Goal: Information Seeking & Learning: Learn about a topic

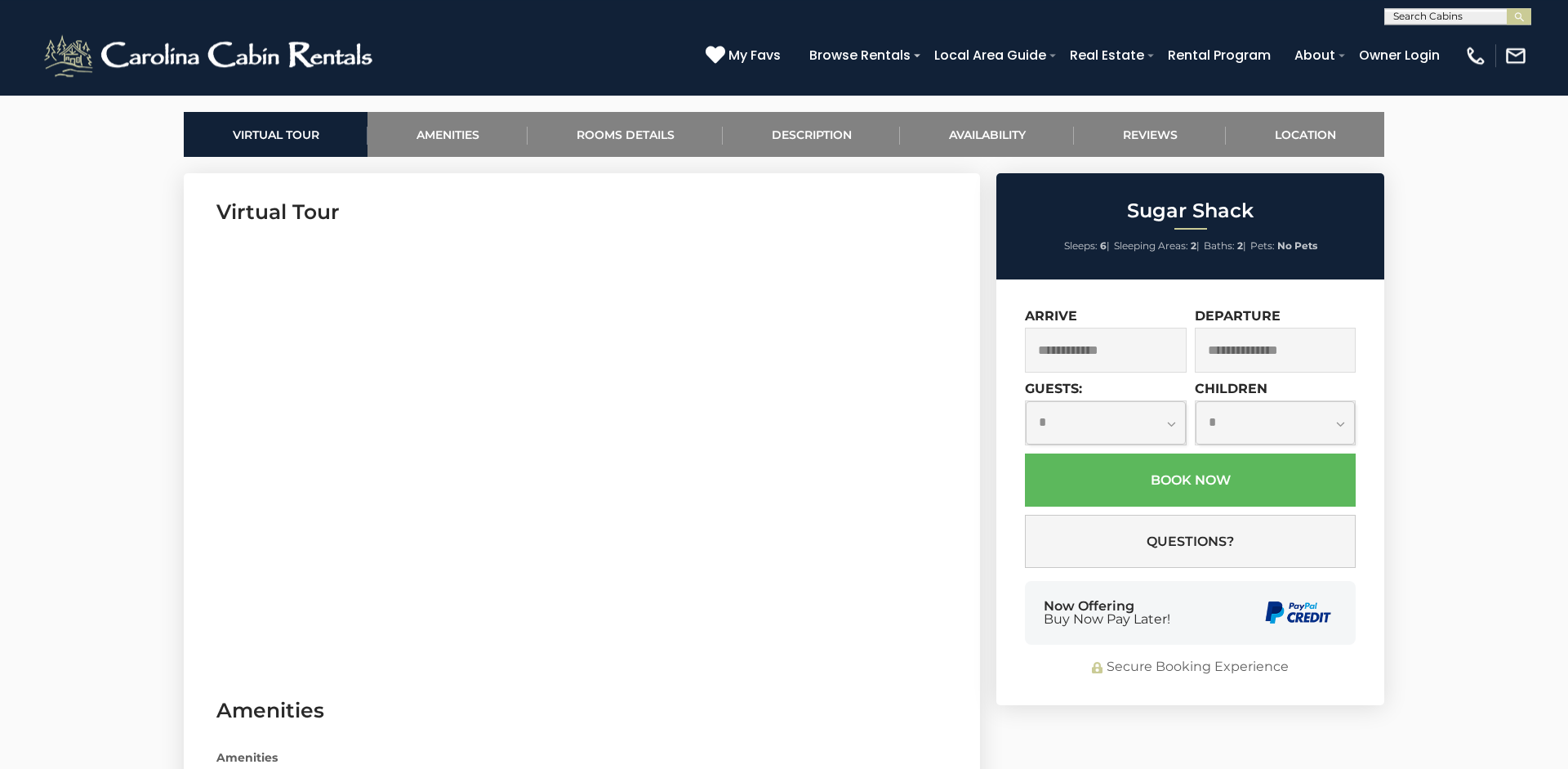
scroll to position [750, 0]
click at [1145, 133] on link "Reviews" at bounding box center [1150, 135] width 152 height 45
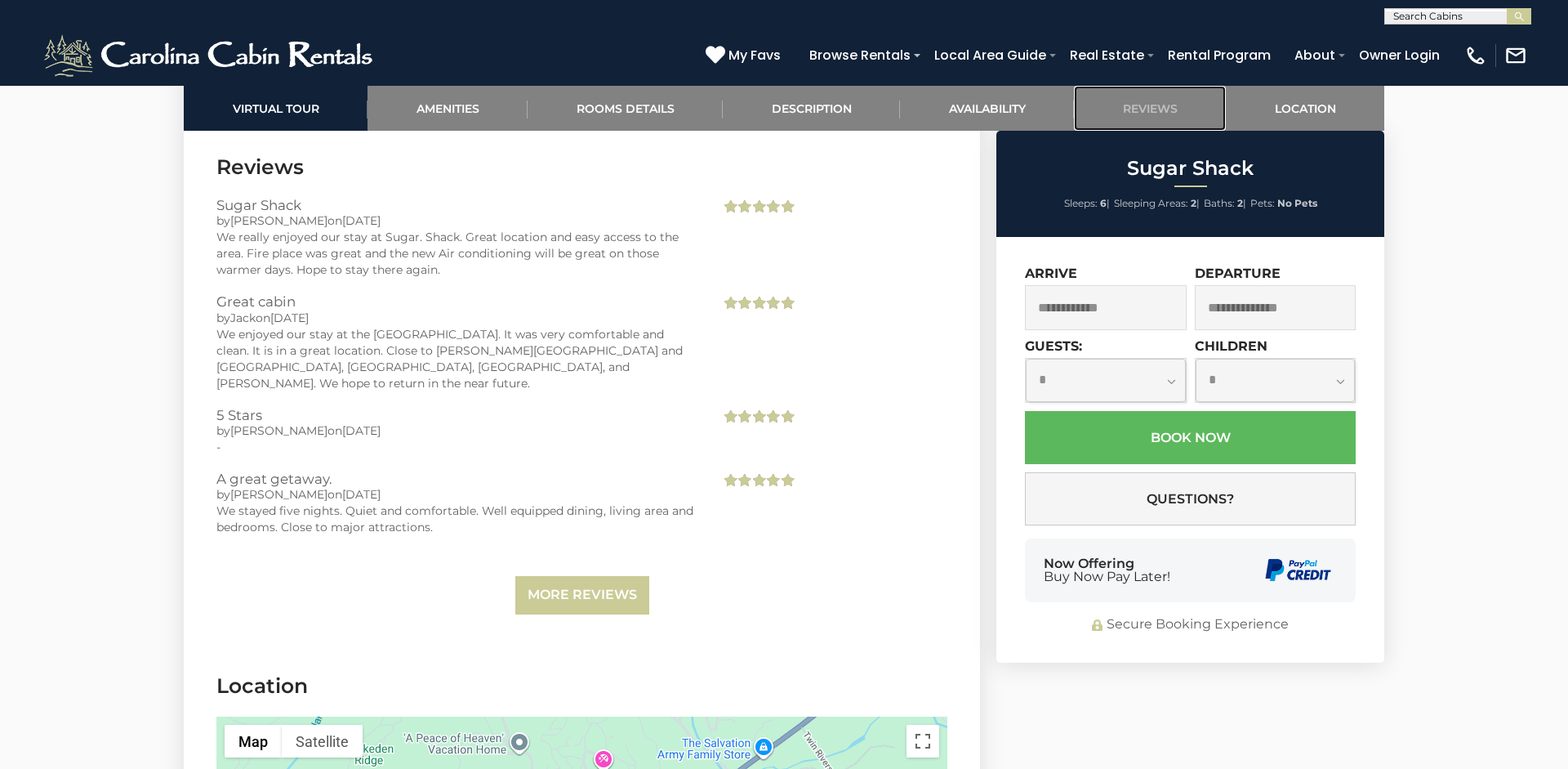
scroll to position [3413, 0]
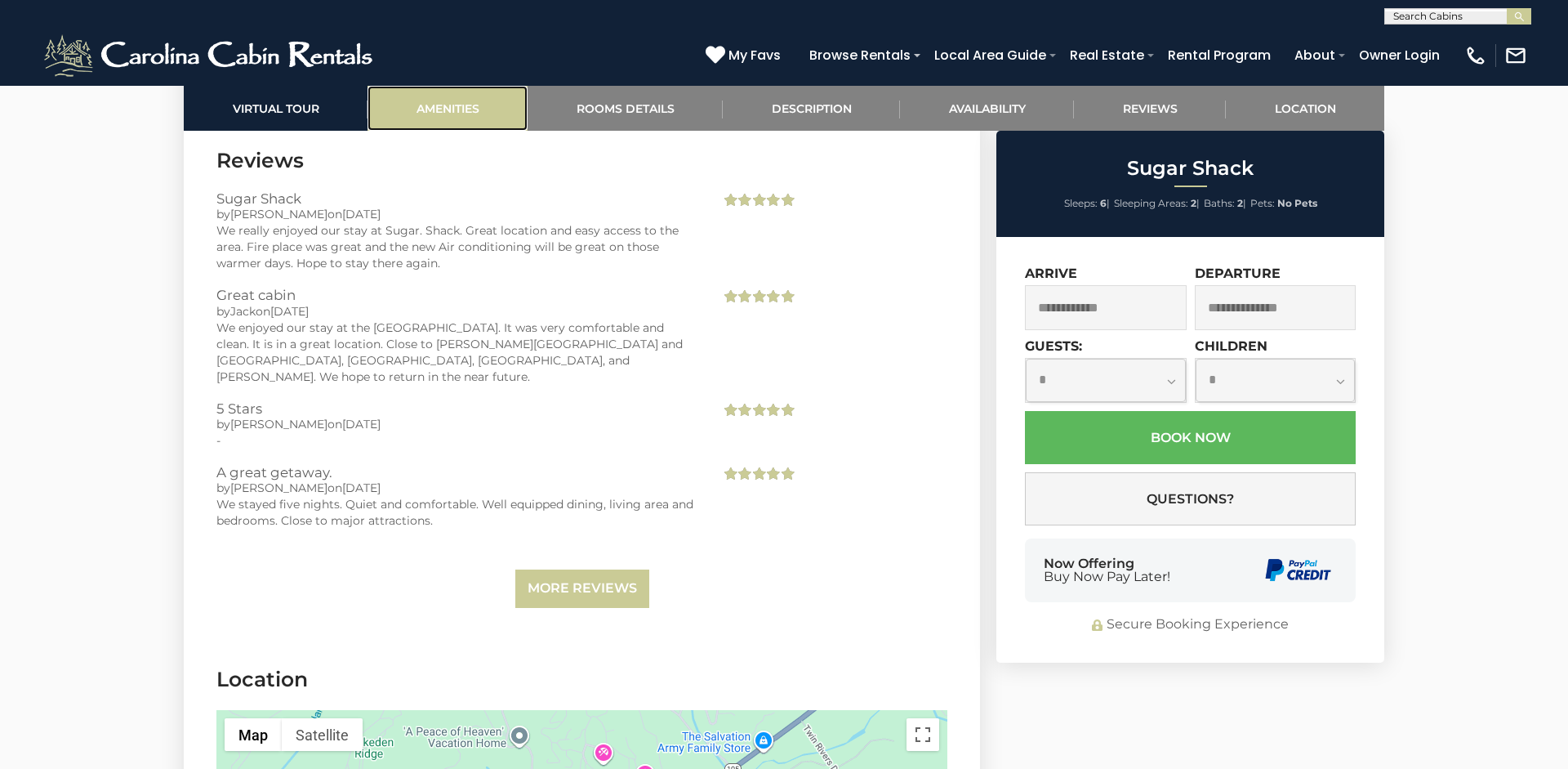
click at [437, 106] on link "Amenities" at bounding box center [447, 108] width 160 height 45
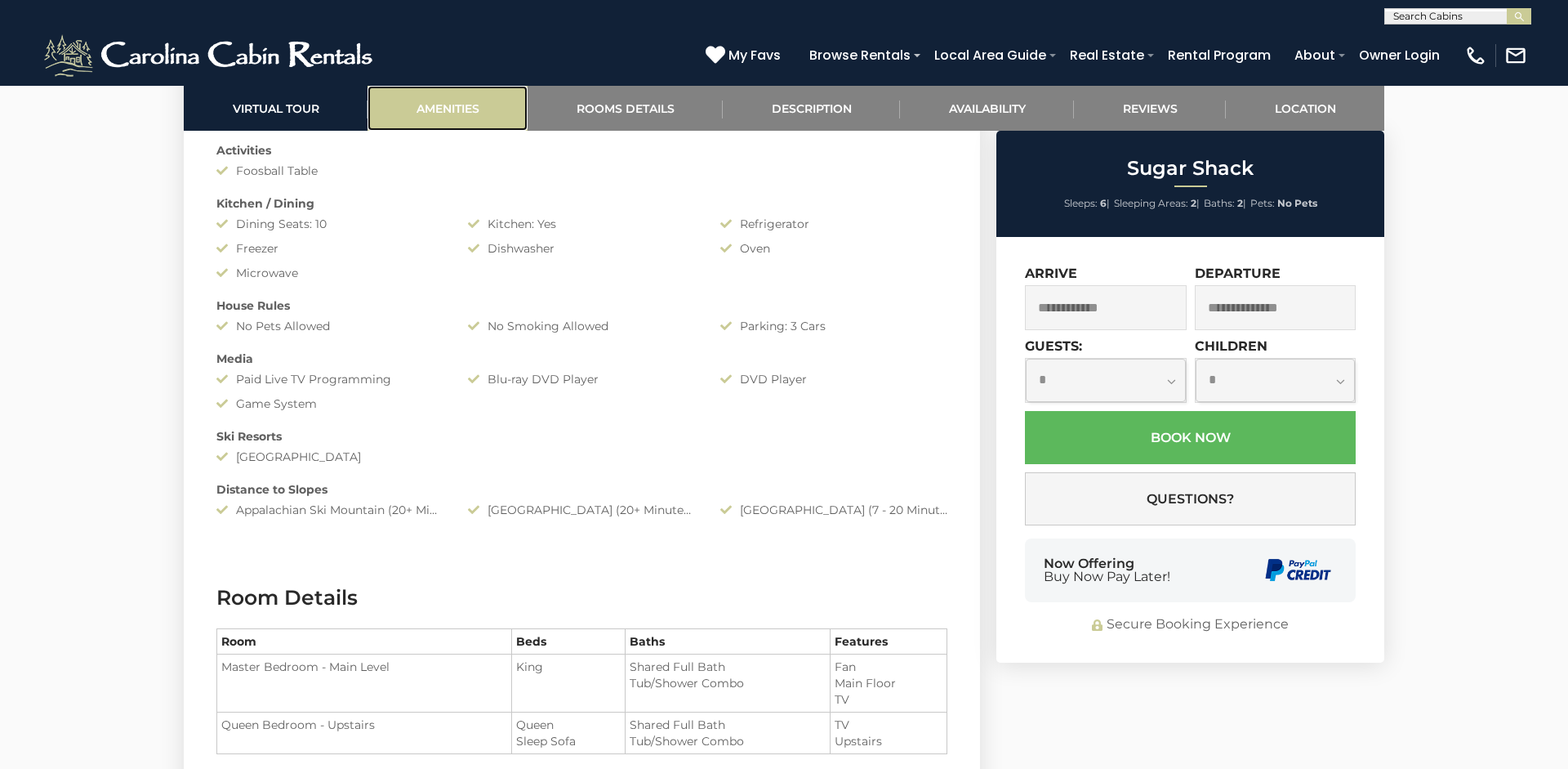
scroll to position [1299, 0]
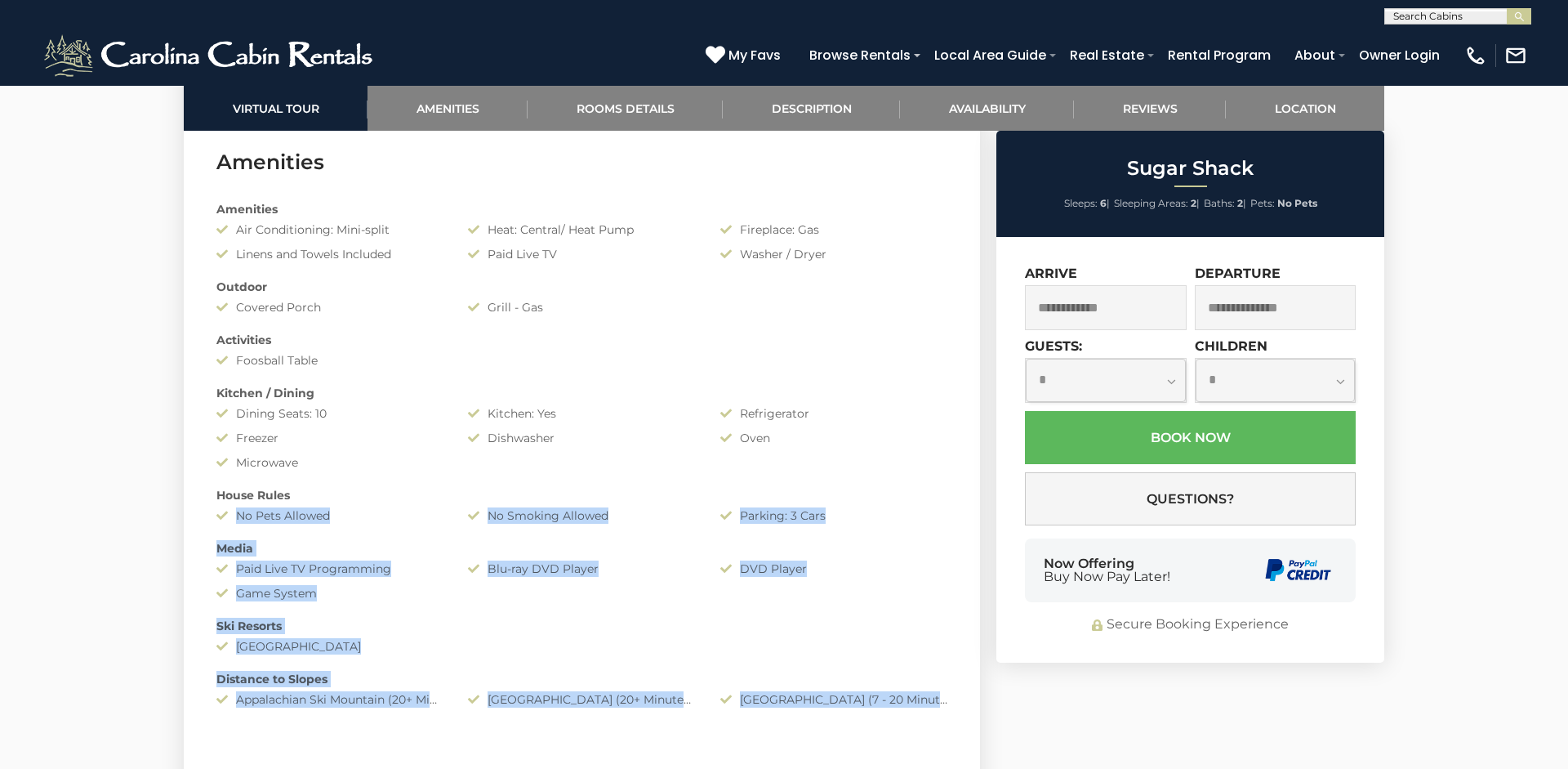
drag, startPoint x: 827, startPoint y: 381, endPoint x: 660, endPoint y: 504, distance: 207.4
click at [663, 513] on div "Amenities Air Conditioning: Mini-split Heat: Central/ Heat Pump Fireplace: Gas …" at bounding box center [581, 454] width 755 height 523
click at [1319, 102] on link "Location" at bounding box center [1304, 108] width 158 height 45
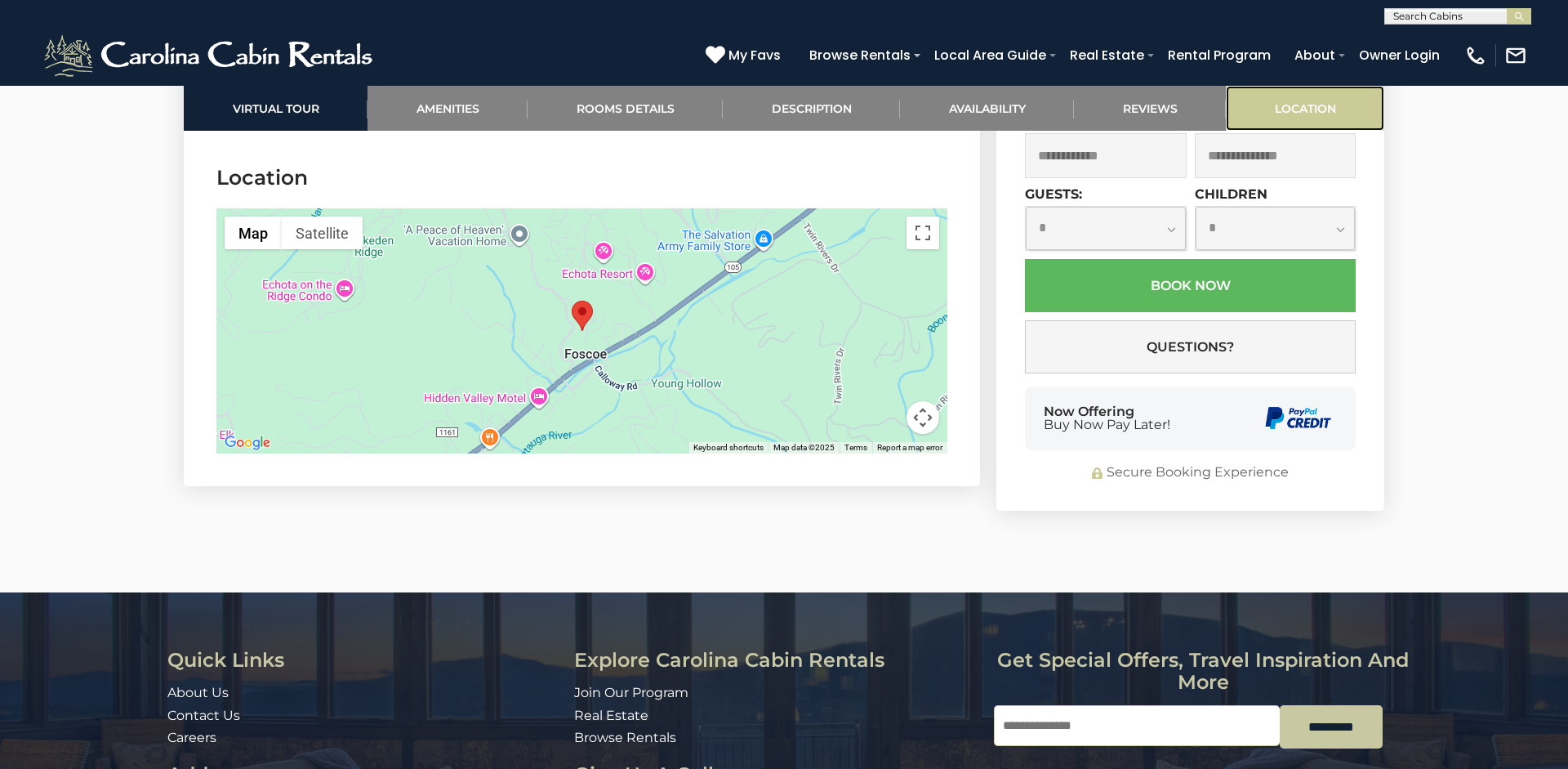
scroll to position [3917, 0]
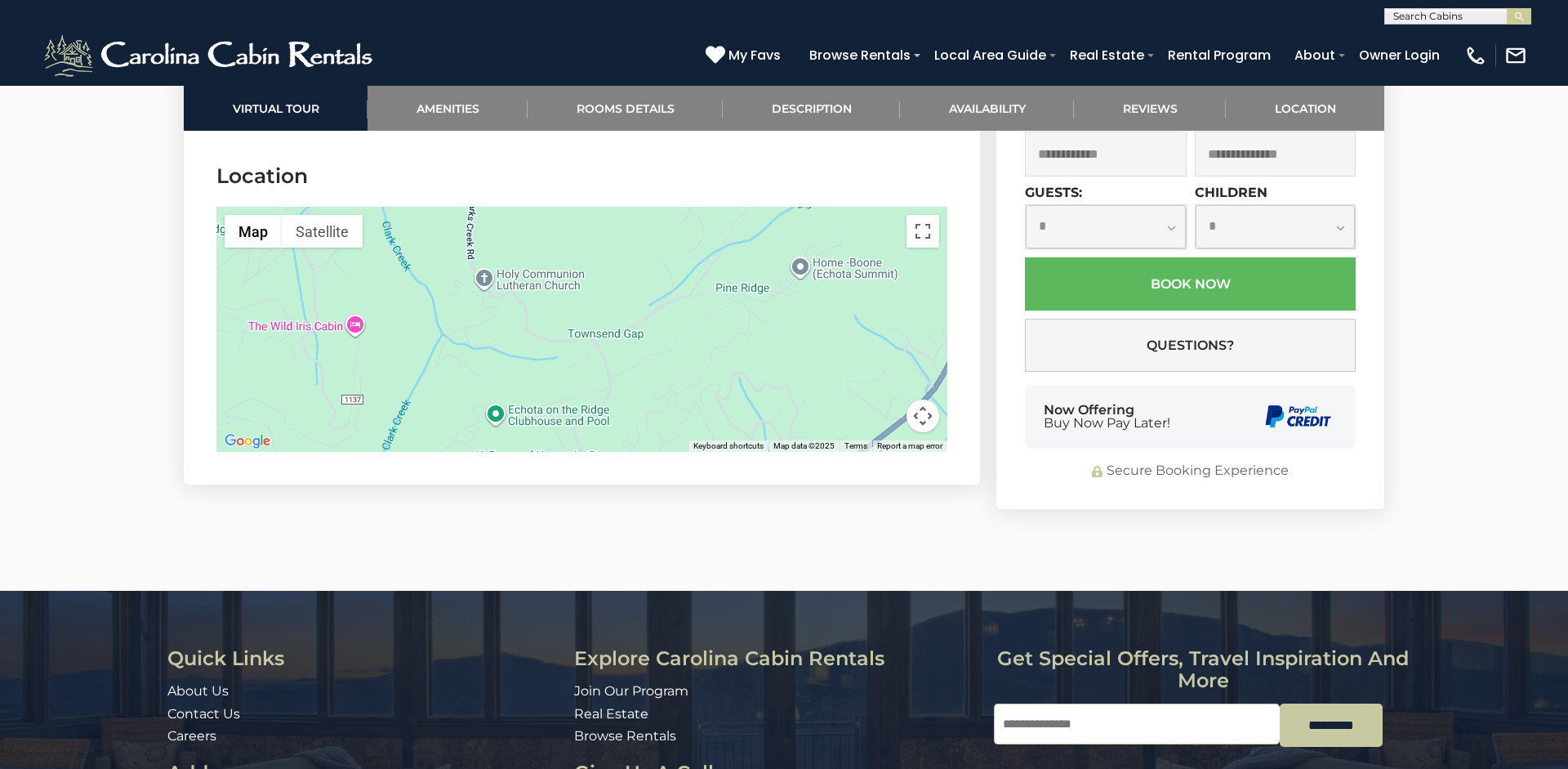
drag, startPoint x: 827, startPoint y: 276, endPoint x: 901, endPoint y: 520, distance: 255.0
click at [900, 452] on div at bounding box center [582, 329] width 731 height 245
drag, startPoint x: 830, startPoint y: 406, endPoint x: 726, endPoint y: 237, distance: 198.4
click at [726, 237] on div at bounding box center [582, 329] width 731 height 245
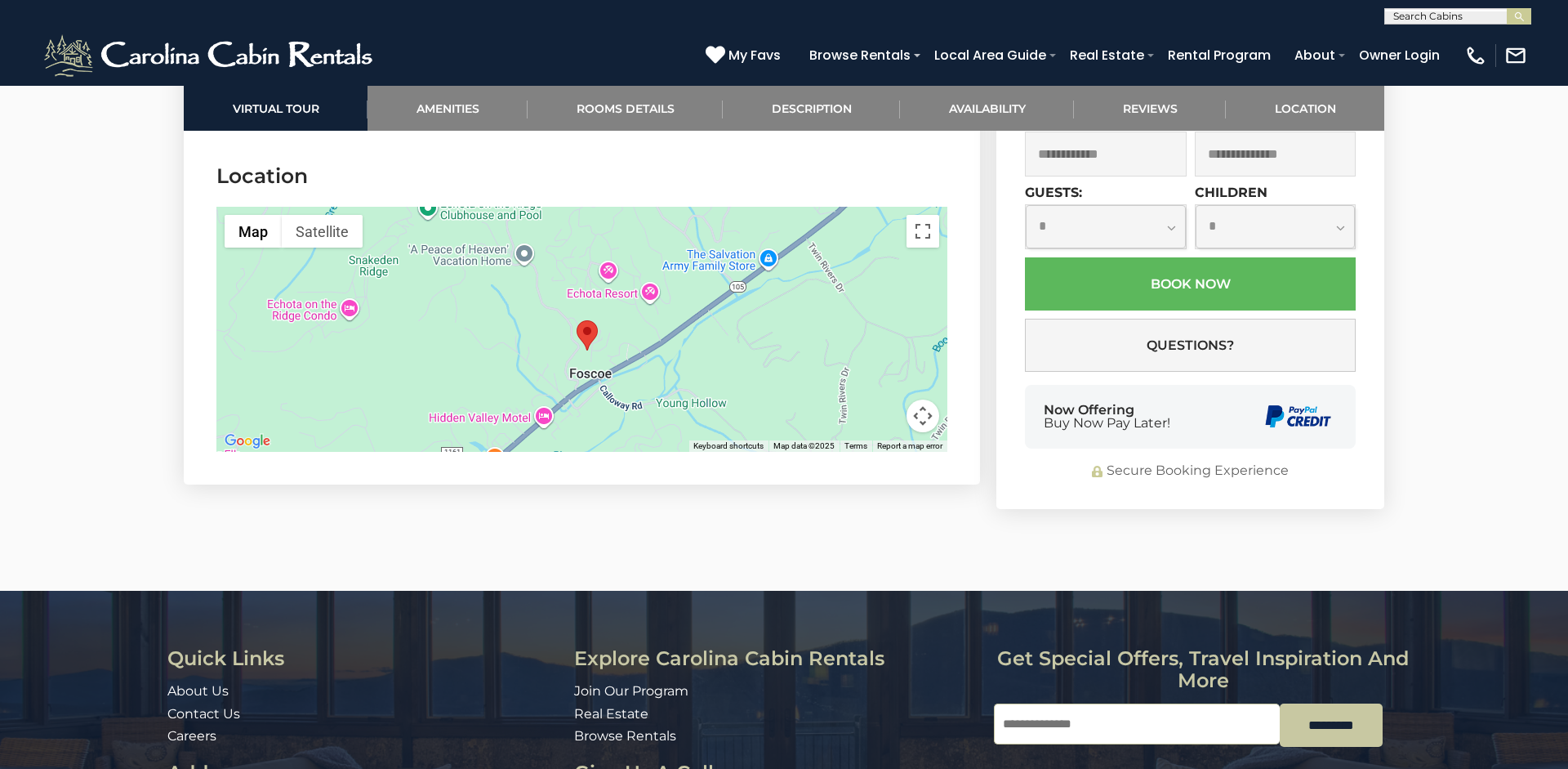
drag, startPoint x: 628, startPoint y: 291, endPoint x: 719, endPoint y: 251, distance: 99.4
click at [714, 256] on div at bounding box center [582, 329] width 731 height 245
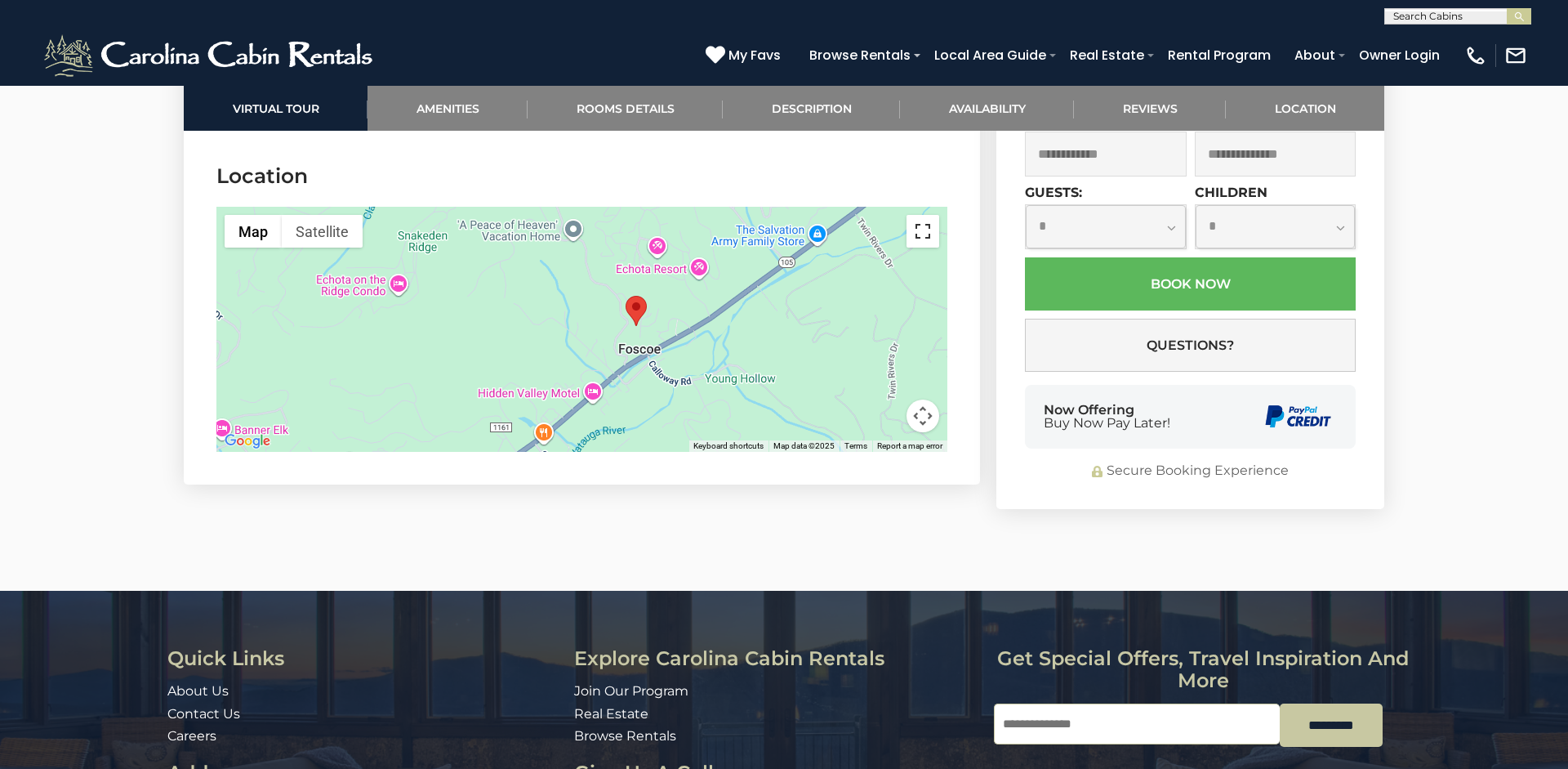
click at [932, 218] on button "Toggle fullscreen view" at bounding box center [923, 231] width 33 height 33
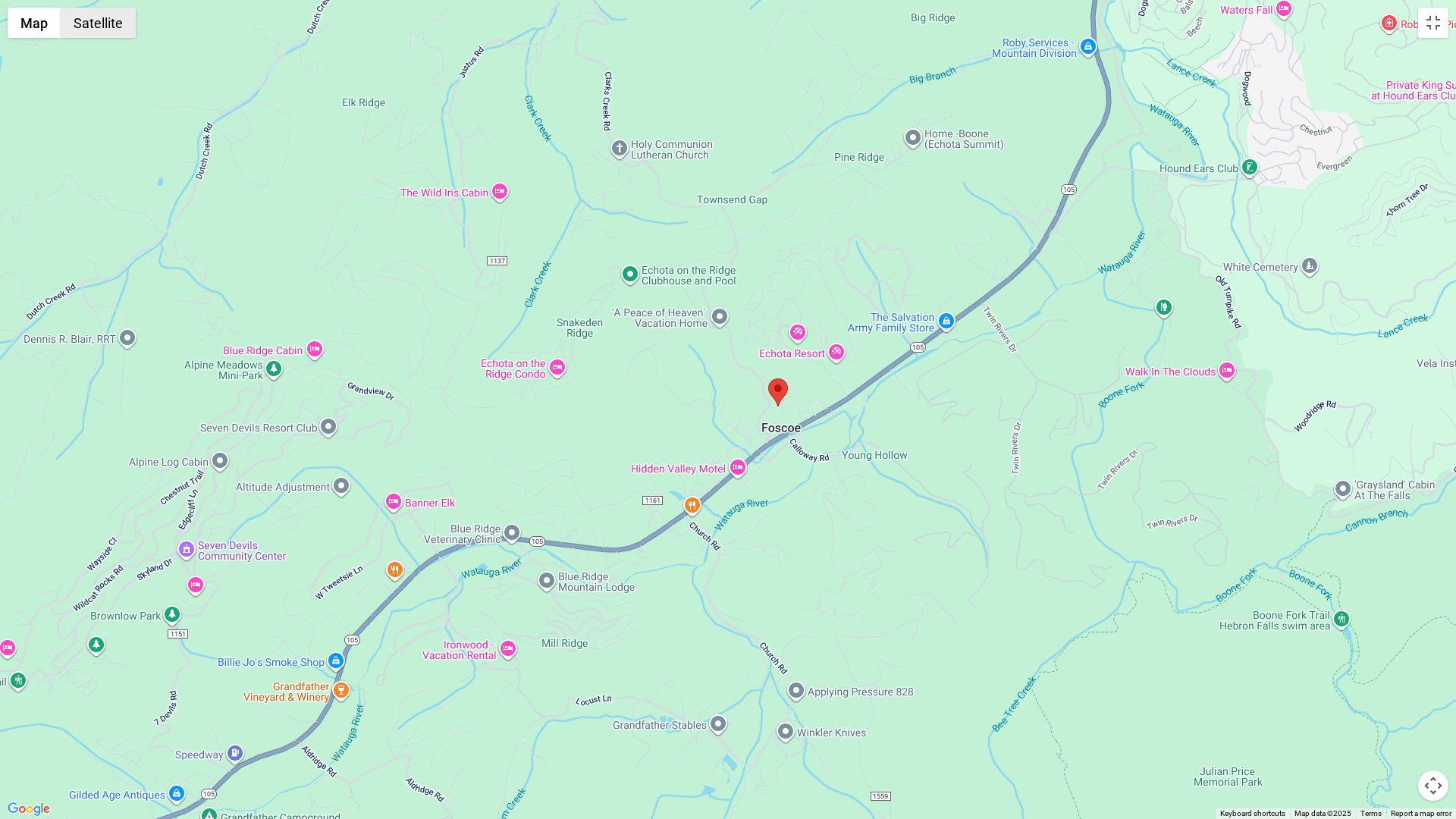
click at [92, 31] on button "Satellite" at bounding box center [98, 22] width 75 height 31
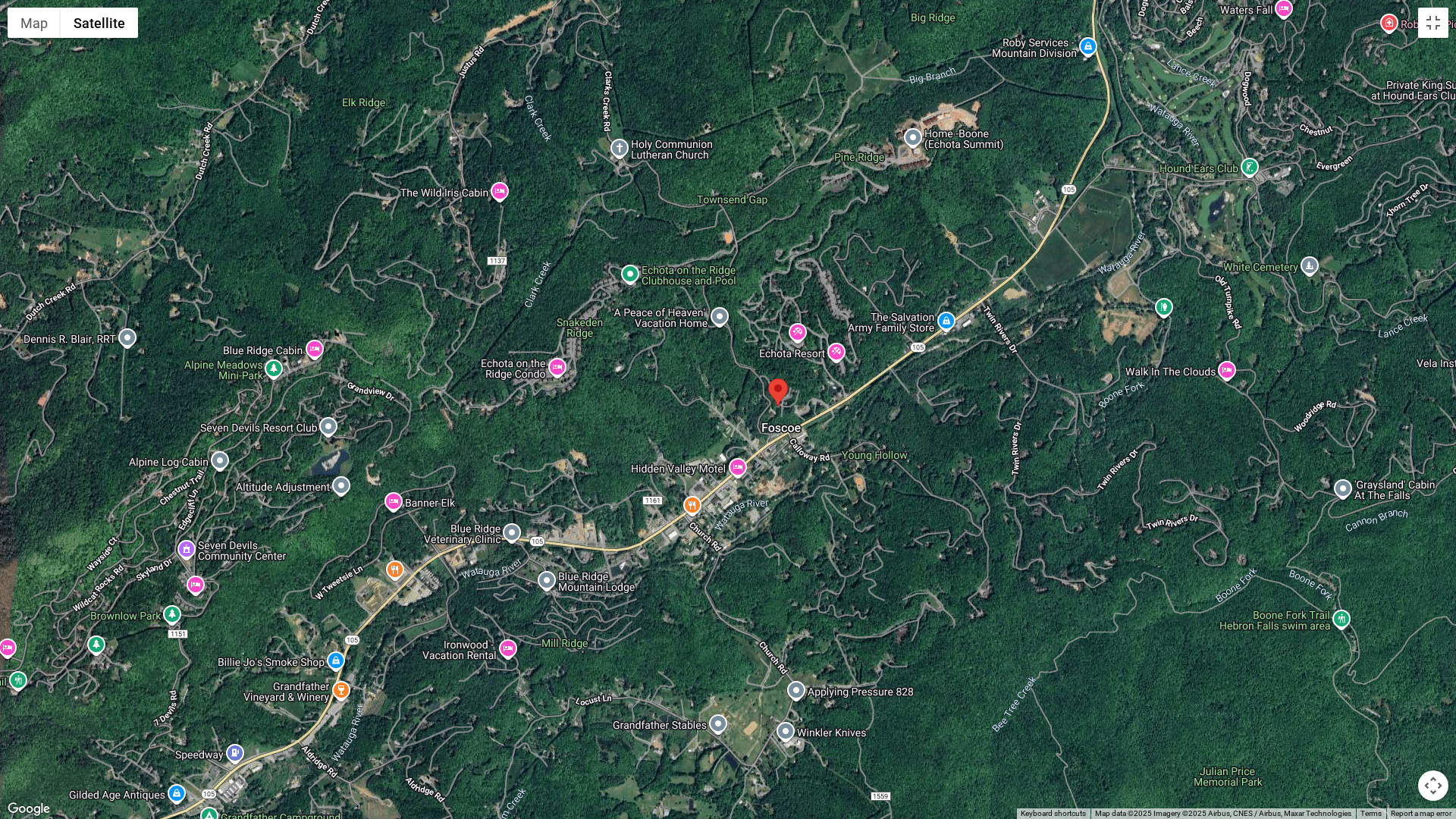
click at [1432, 713] on button "Map camera controls" at bounding box center [1433, 785] width 31 height 31
click at [1394, 713] on button "Zoom in" at bounding box center [1395, 709] width 31 height 31
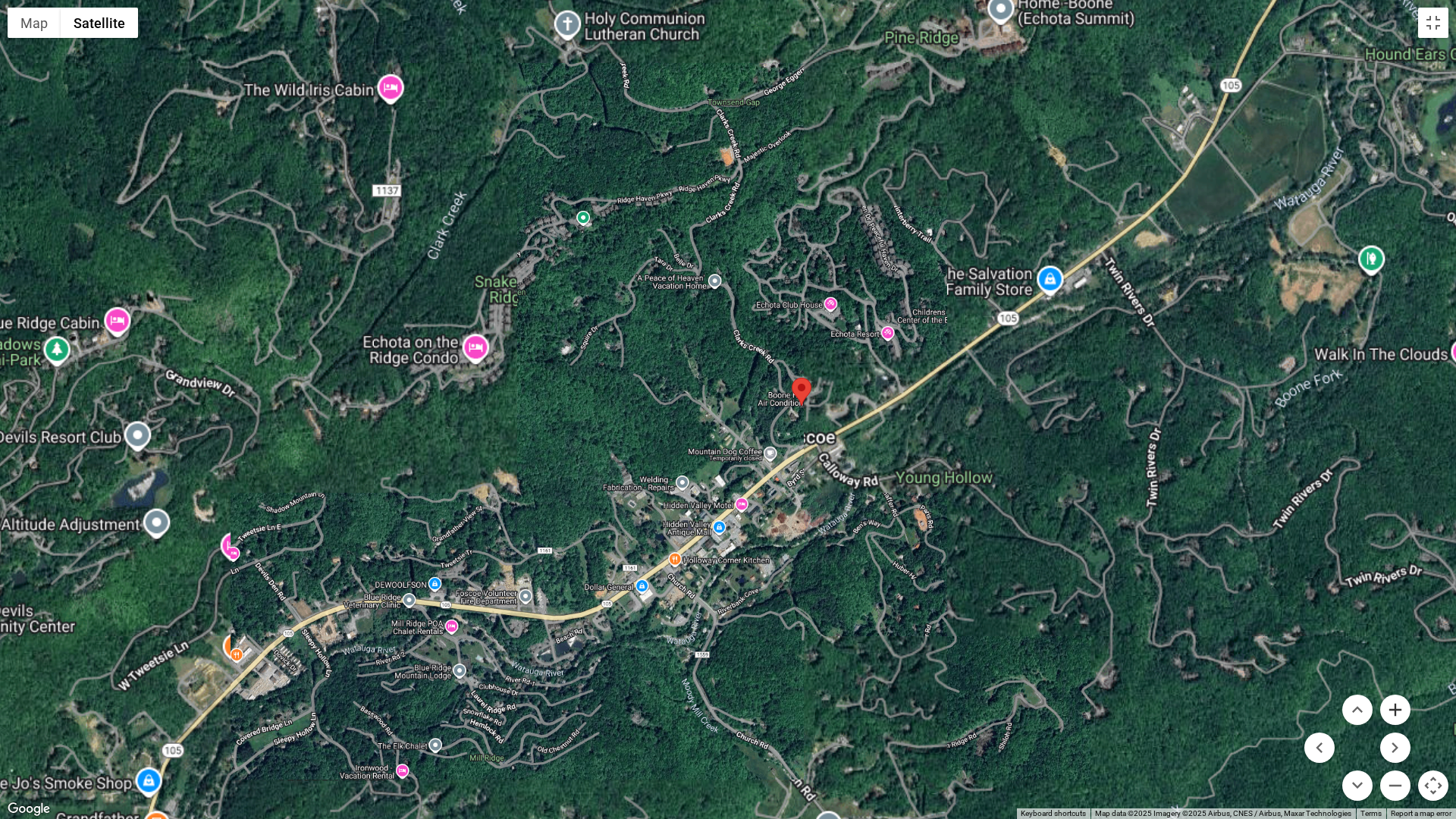
click at [1394, 713] on button "Zoom in" at bounding box center [1395, 709] width 31 height 31
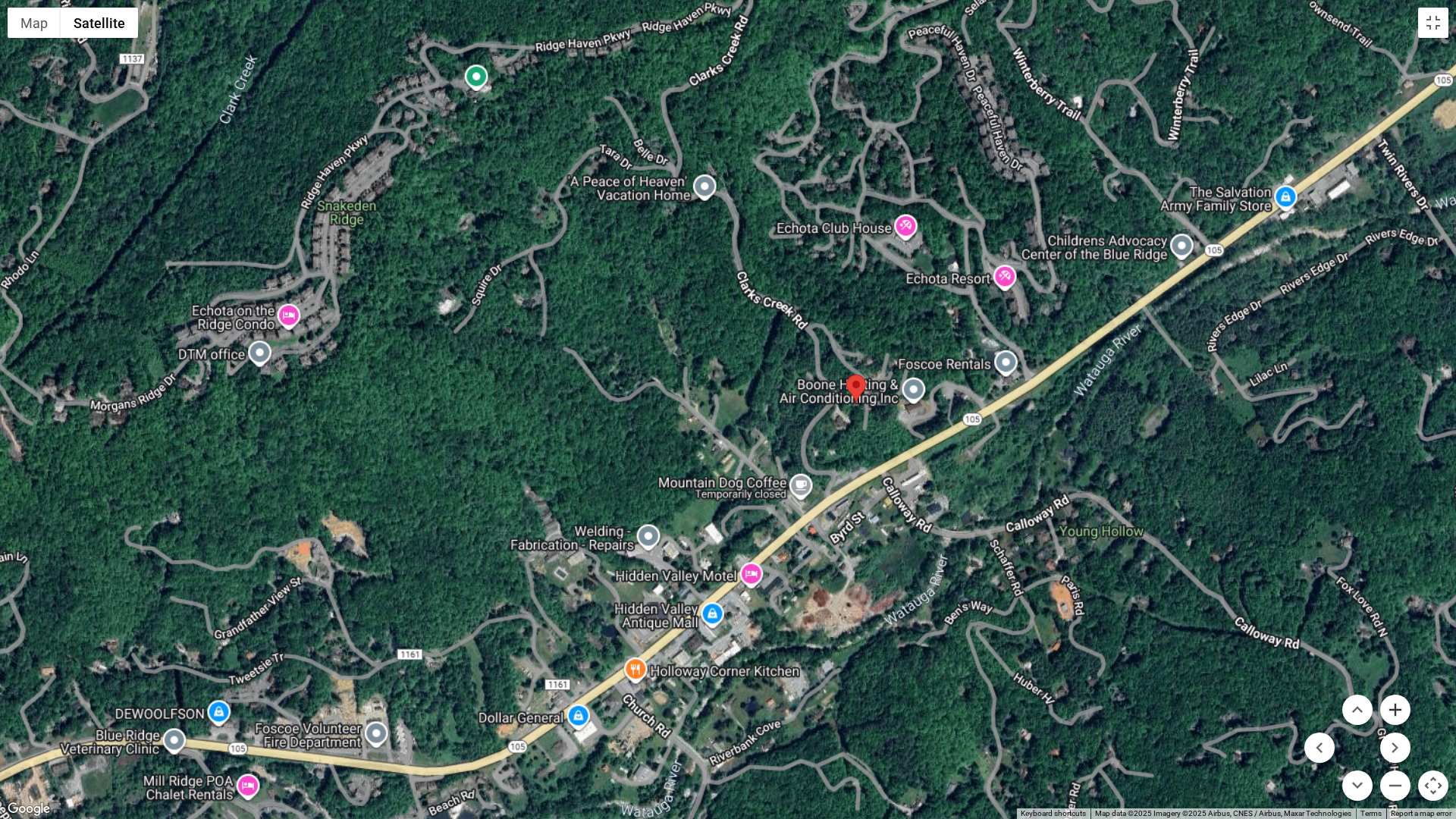
click at [1394, 713] on button "Zoom in" at bounding box center [1395, 709] width 31 height 31
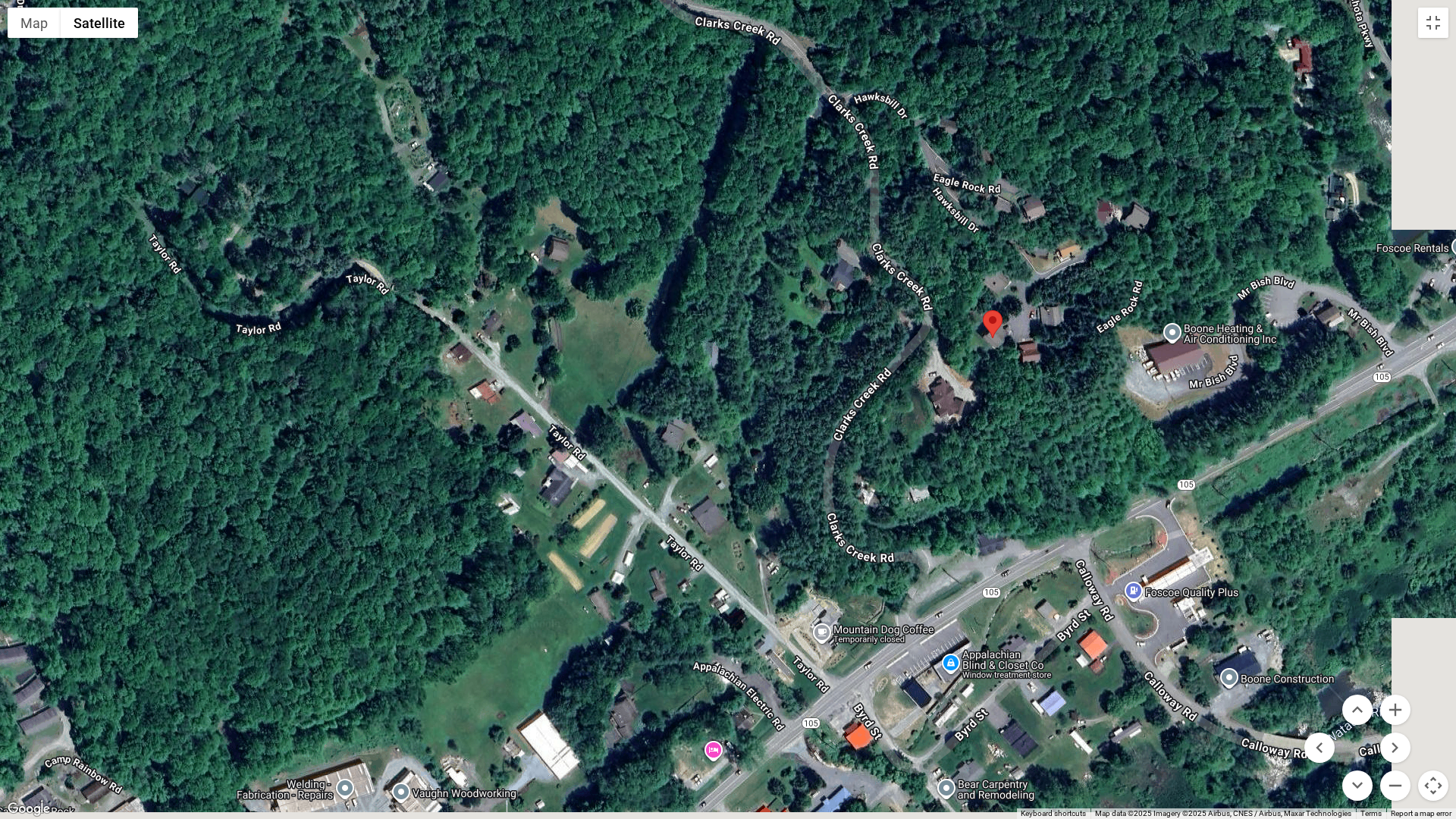
drag, startPoint x: 1288, startPoint y: 641, endPoint x: 1058, endPoint y: 575, distance: 239.3
click at [1064, 577] on div at bounding box center [728, 409] width 1456 height 819
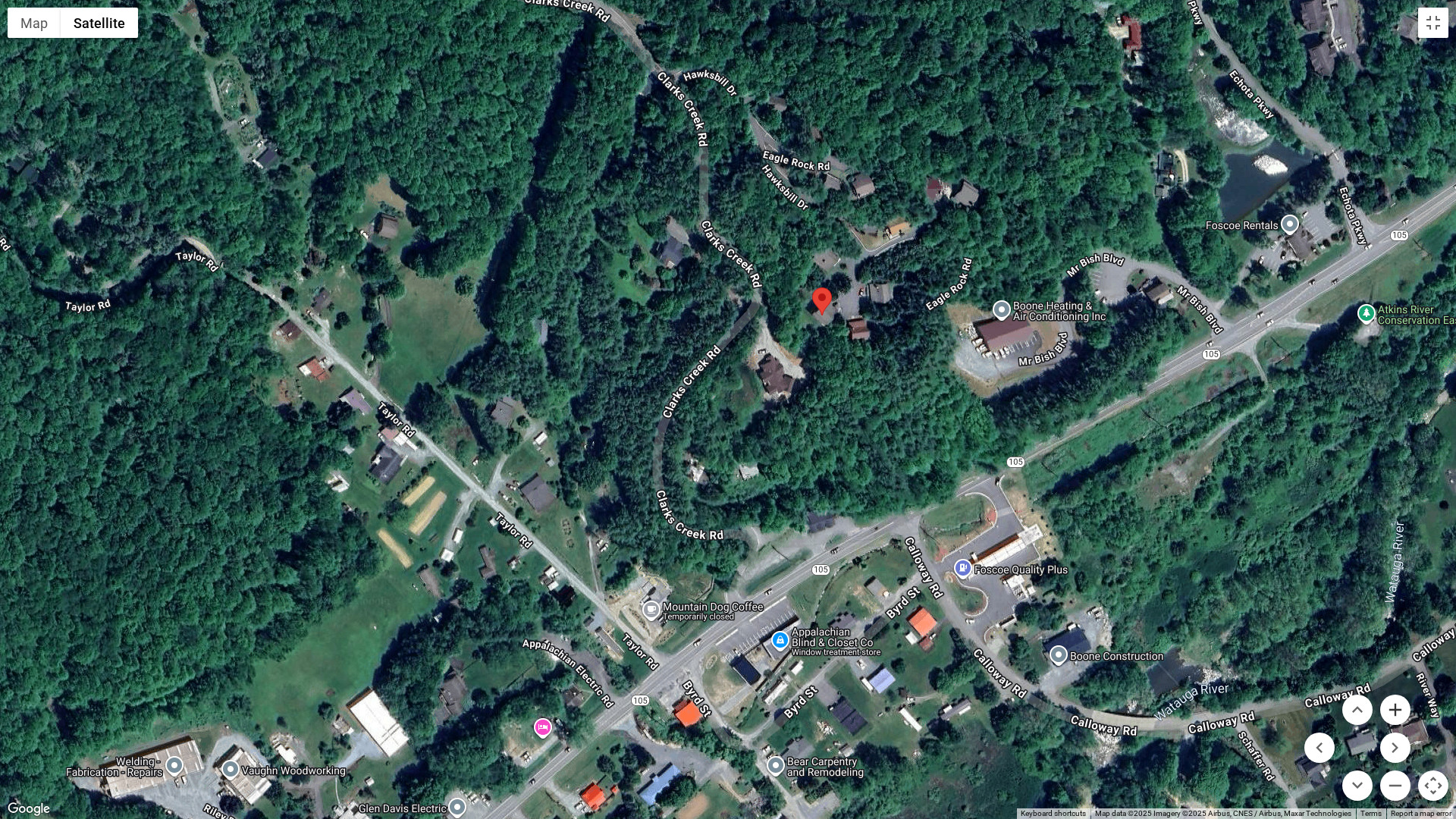
click at [1403, 711] on button "Zoom in" at bounding box center [1395, 709] width 31 height 31
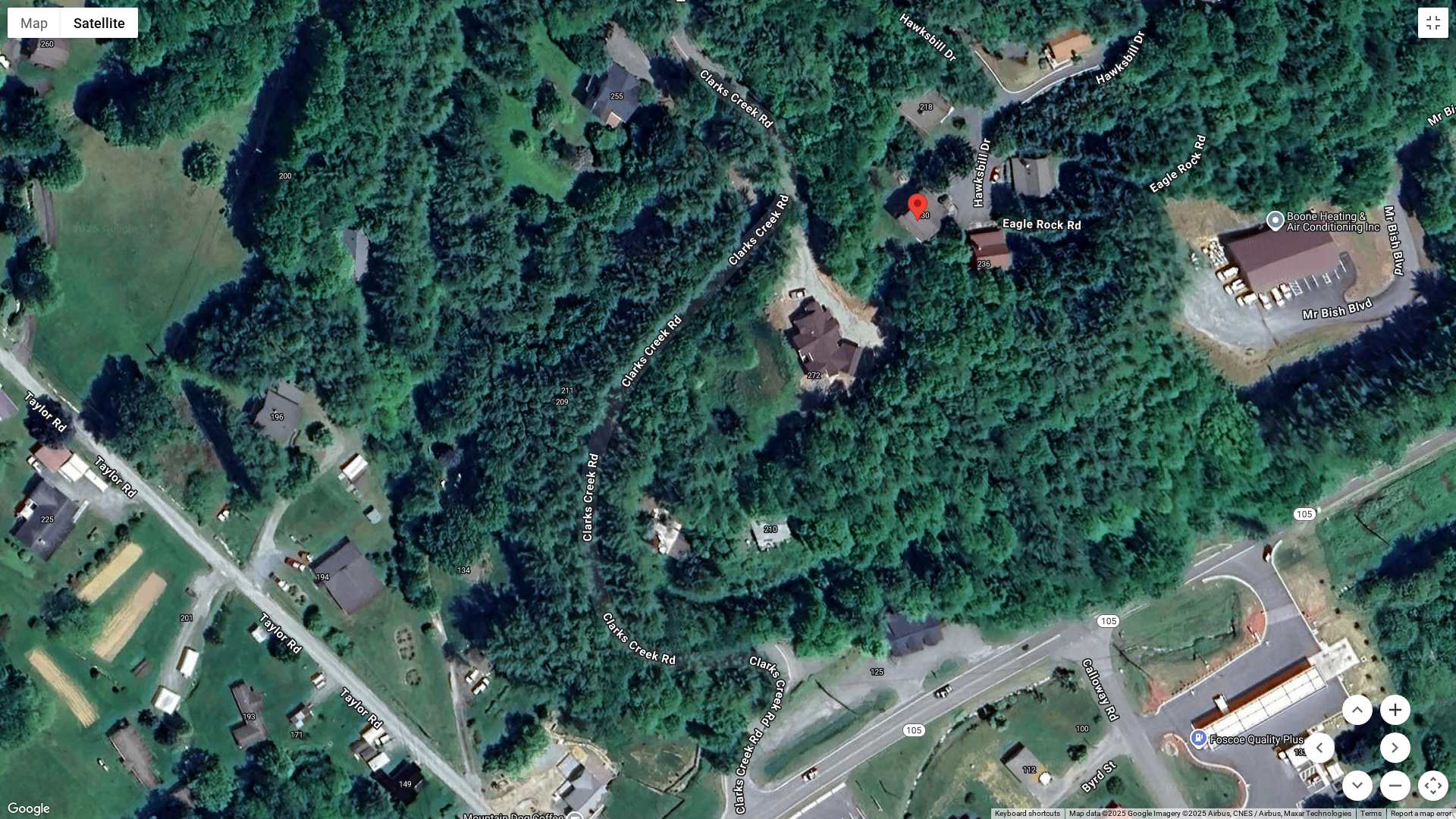
click at [1403, 711] on button "Zoom in" at bounding box center [1395, 709] width 31 height 31
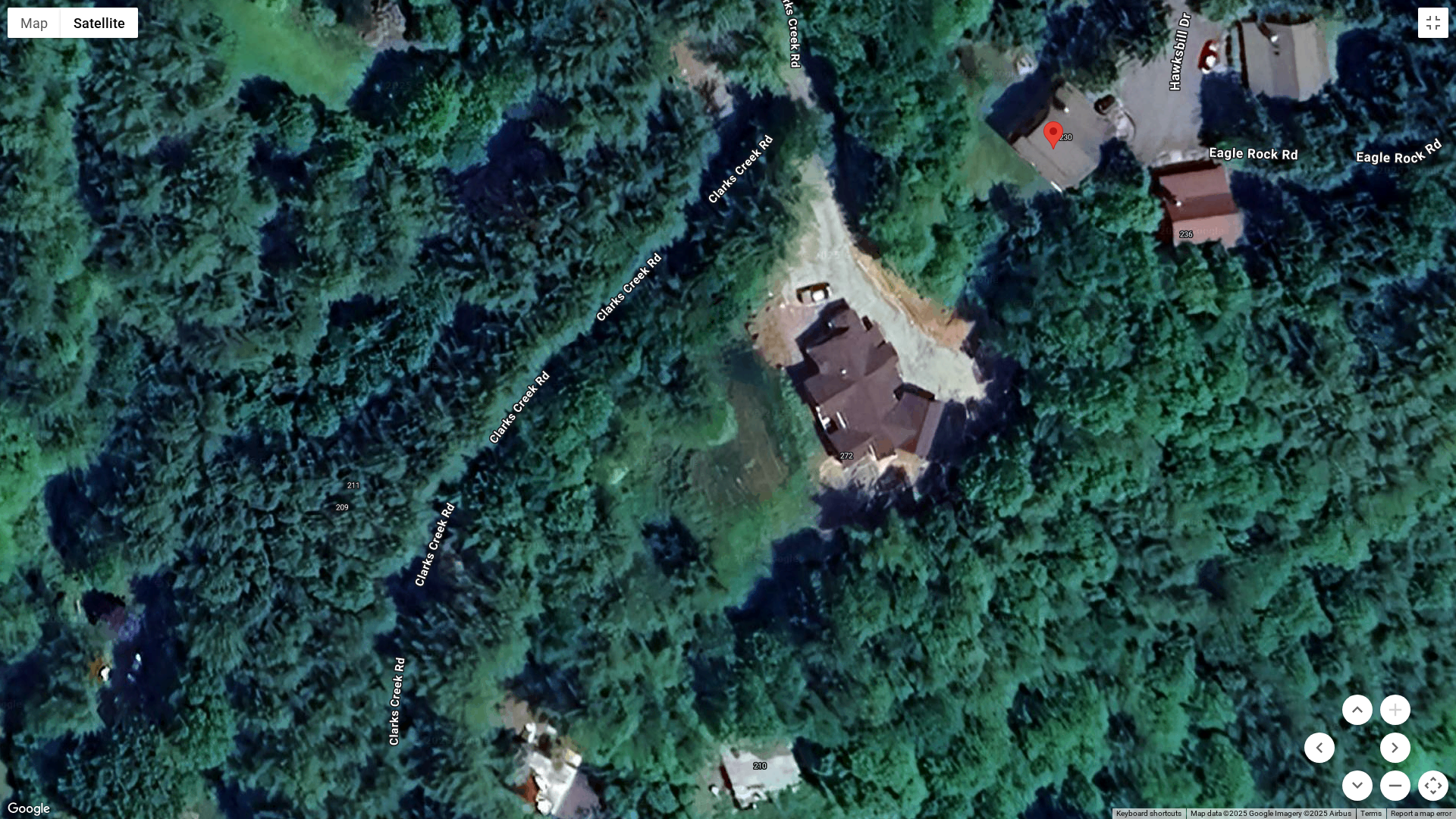
drag, startPoint x: 991, startPoint y: 545, endPoint x: 888, endPoint y: 818, distance: 291.8
click at [888, 713] on div at bounding box center [728, 409] width 1456 height 819
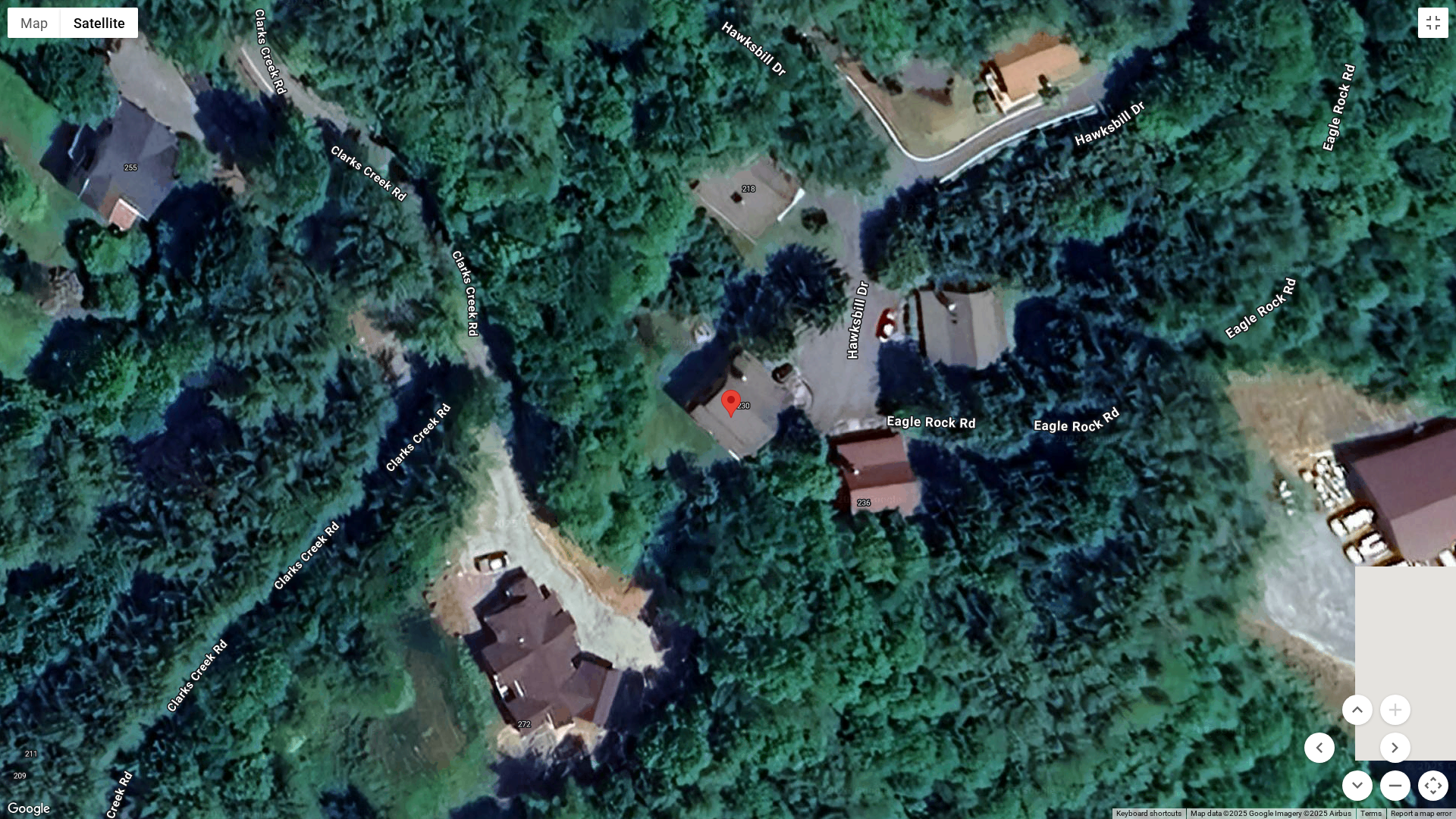
drag, startPoint x: 1004, startPoint y: 629, endPoint x: 740, endPoint y: 690, distance: 271.0
click at [740, 690] on div at bounding box center [728, 409] width 1456 height 819
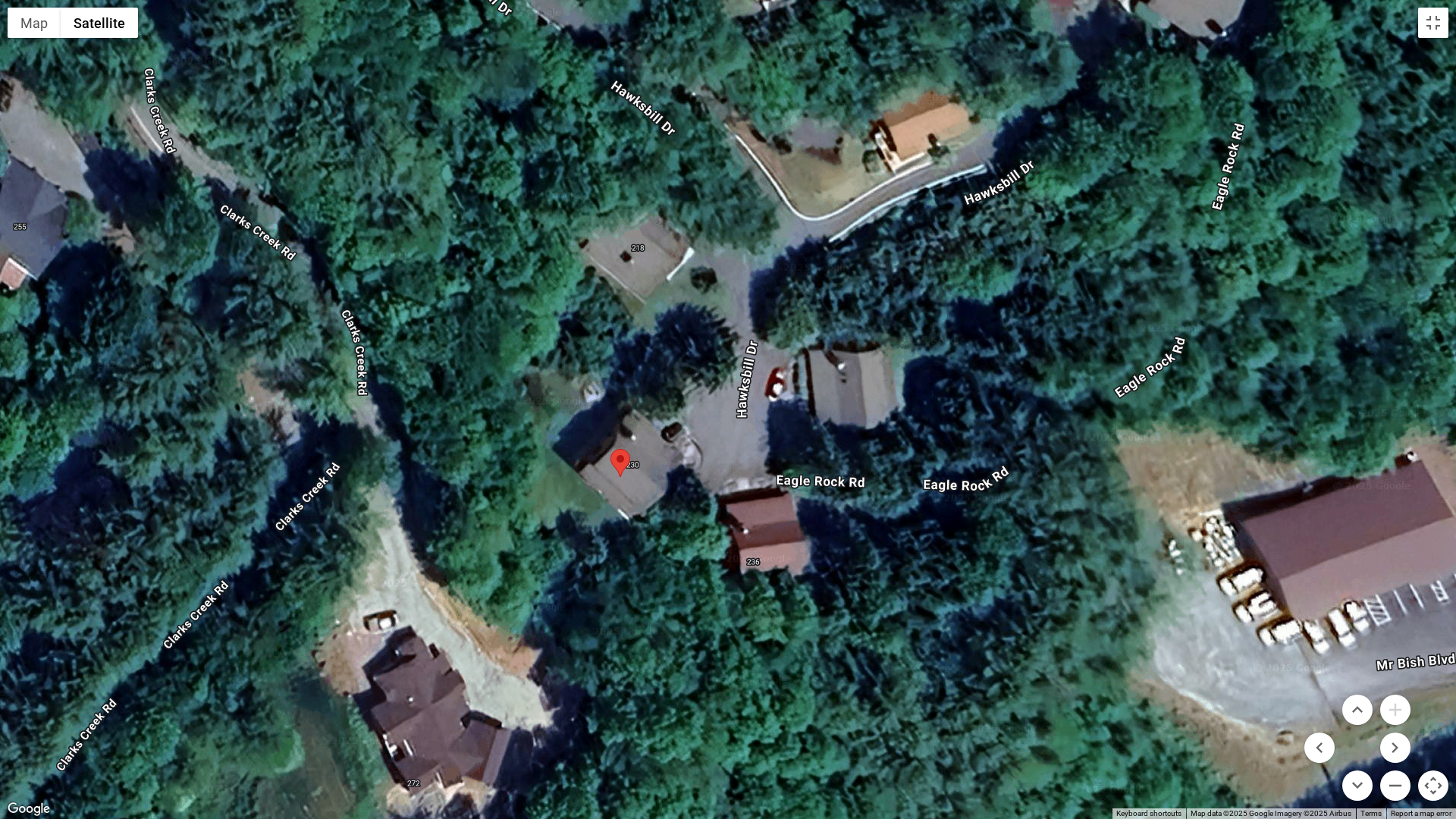
drag, startPoint x: 729, startPoint y: 583, endPoint x: 682, endPoint y: 631, distance: 67.2
click at [682, 631] on div at bounding box center [728, 409] width 1456 height 819
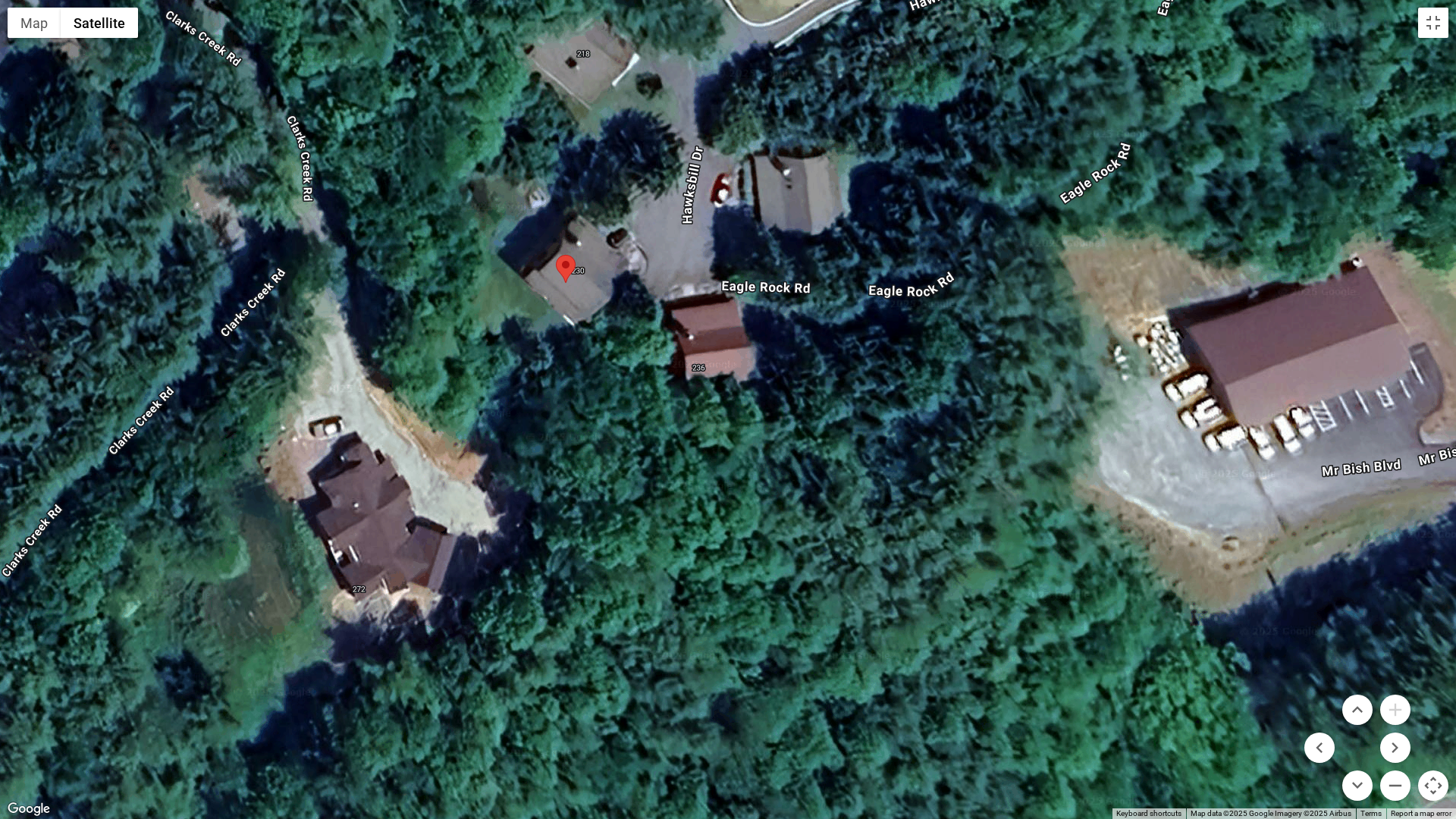
drag, startPoint x: 995, startPoint y: 700, endPoint x: 835, endPoint y: 61, distance: 658.7
click at [905, 289] on div at bounding box center [728, 409] width 1456 height 819
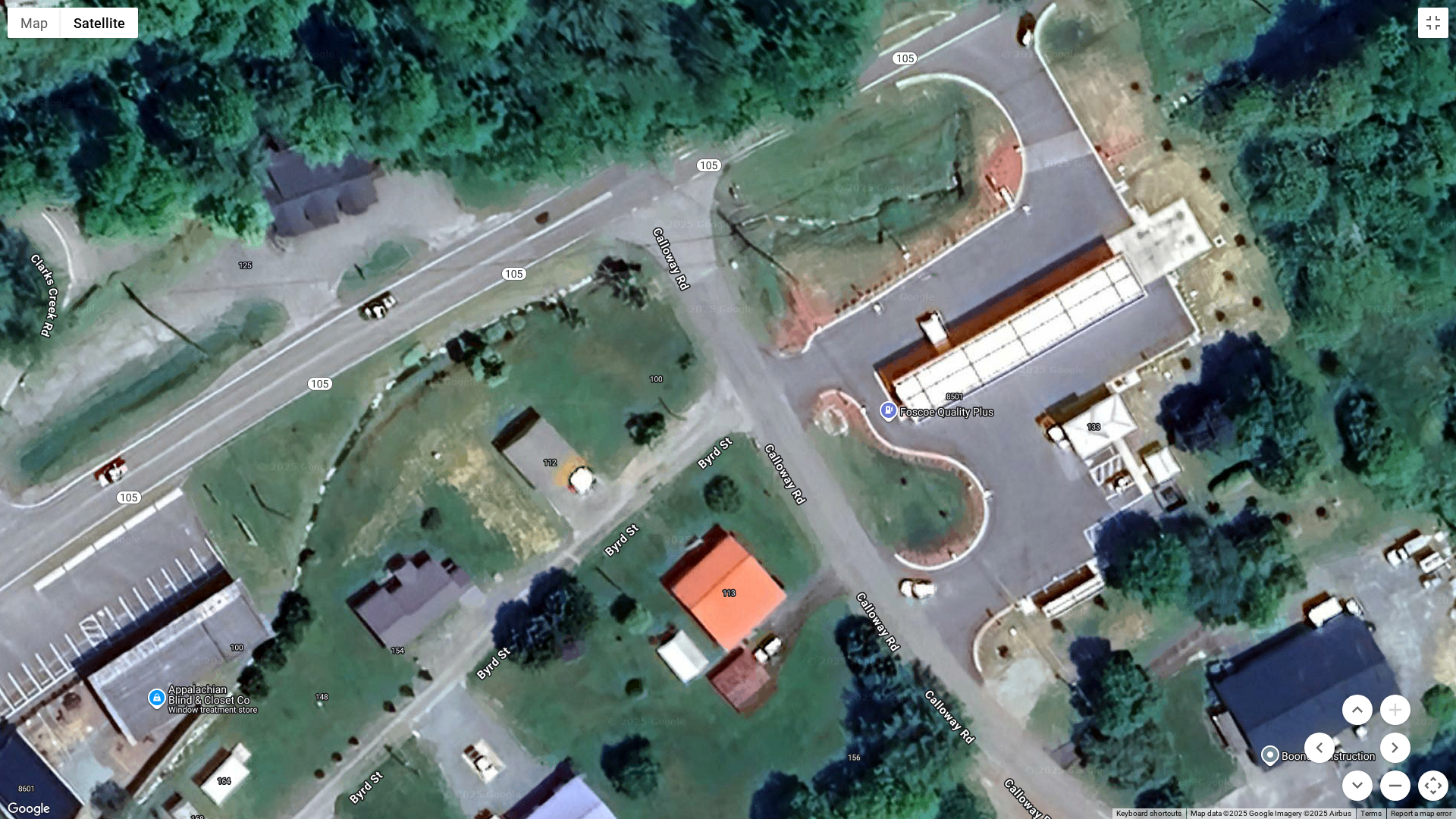
drag, startPoint x: 828, startPoint y: 78, endPoint x: 814, endPoint y: 368, distance: 290.3
click at [817, 357] on div at bounding box center [728, 409] width 1456 height 819
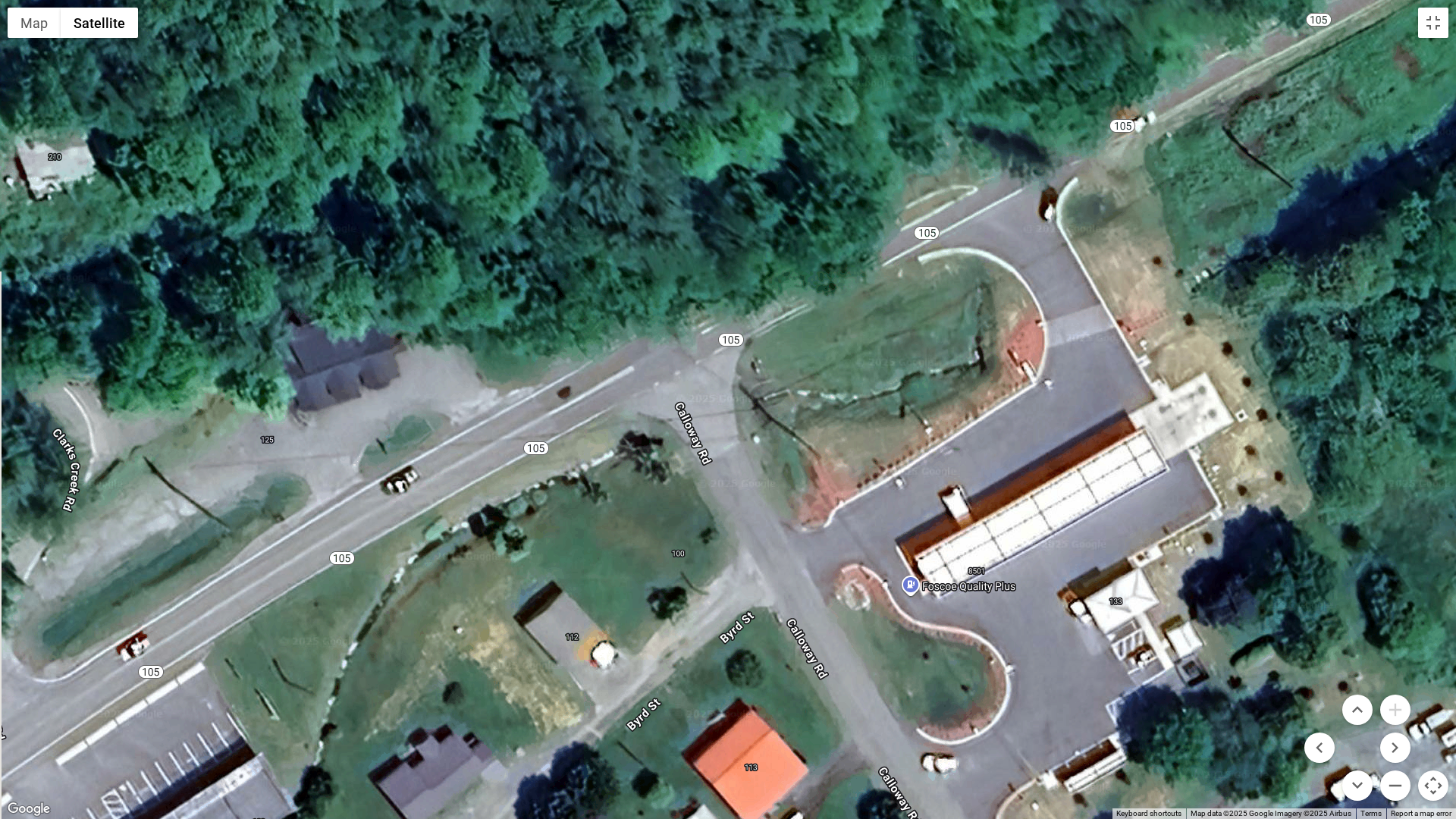
drag, startPoint x: 645, startPoint y: 265, endPoint x: 838, endPoint y: 465, distance: 277.9
click at [818, 466] on div at bounding box center [728, 409] width 1456 height 819
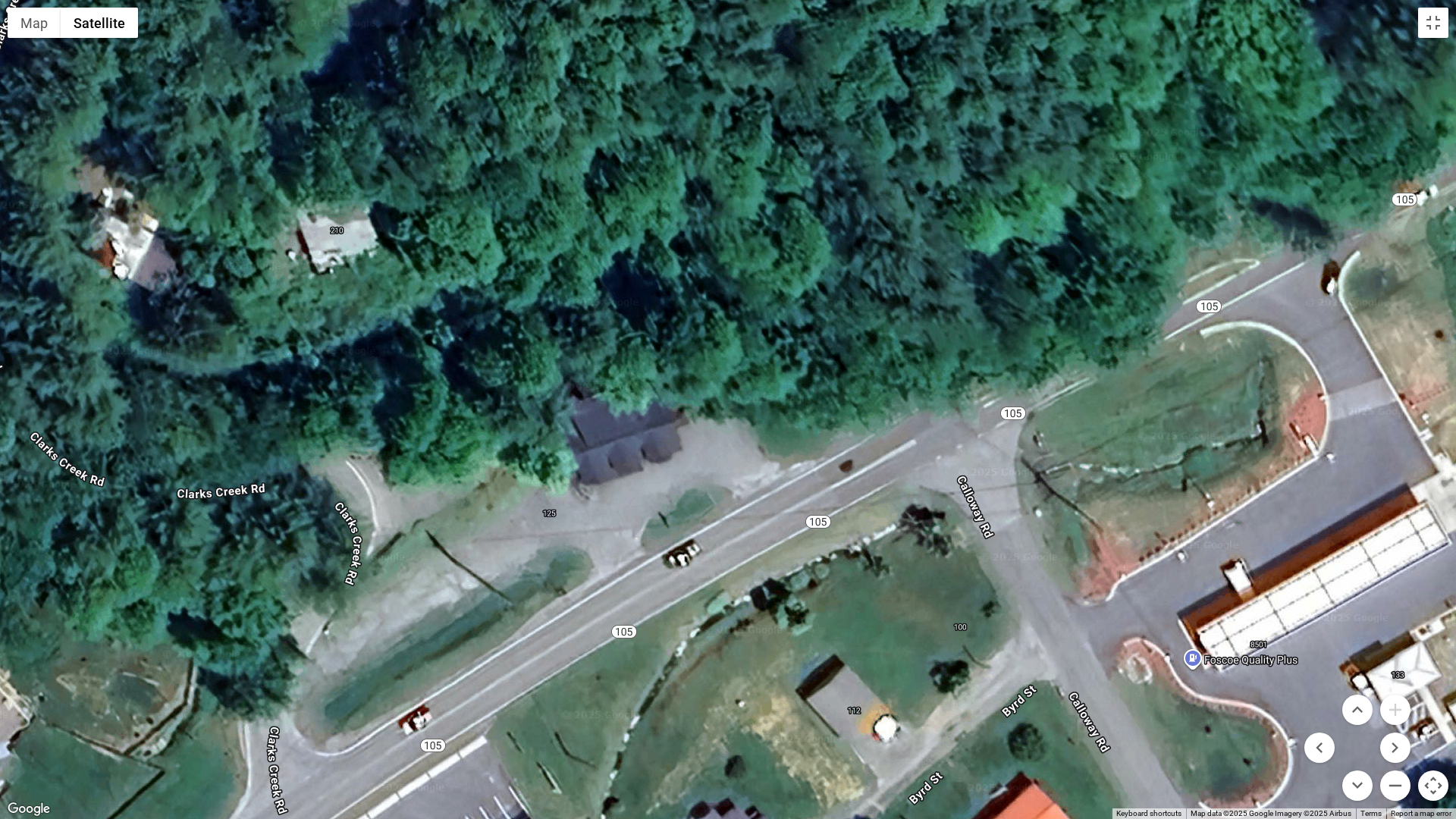
drag, startPoint x: 828, startPoint y: 443, endPoint x: 825, endPoint y: 114, distance: 329.0
click at [808, 168] on div at bounding box center [728, 409] width 1456 height 819
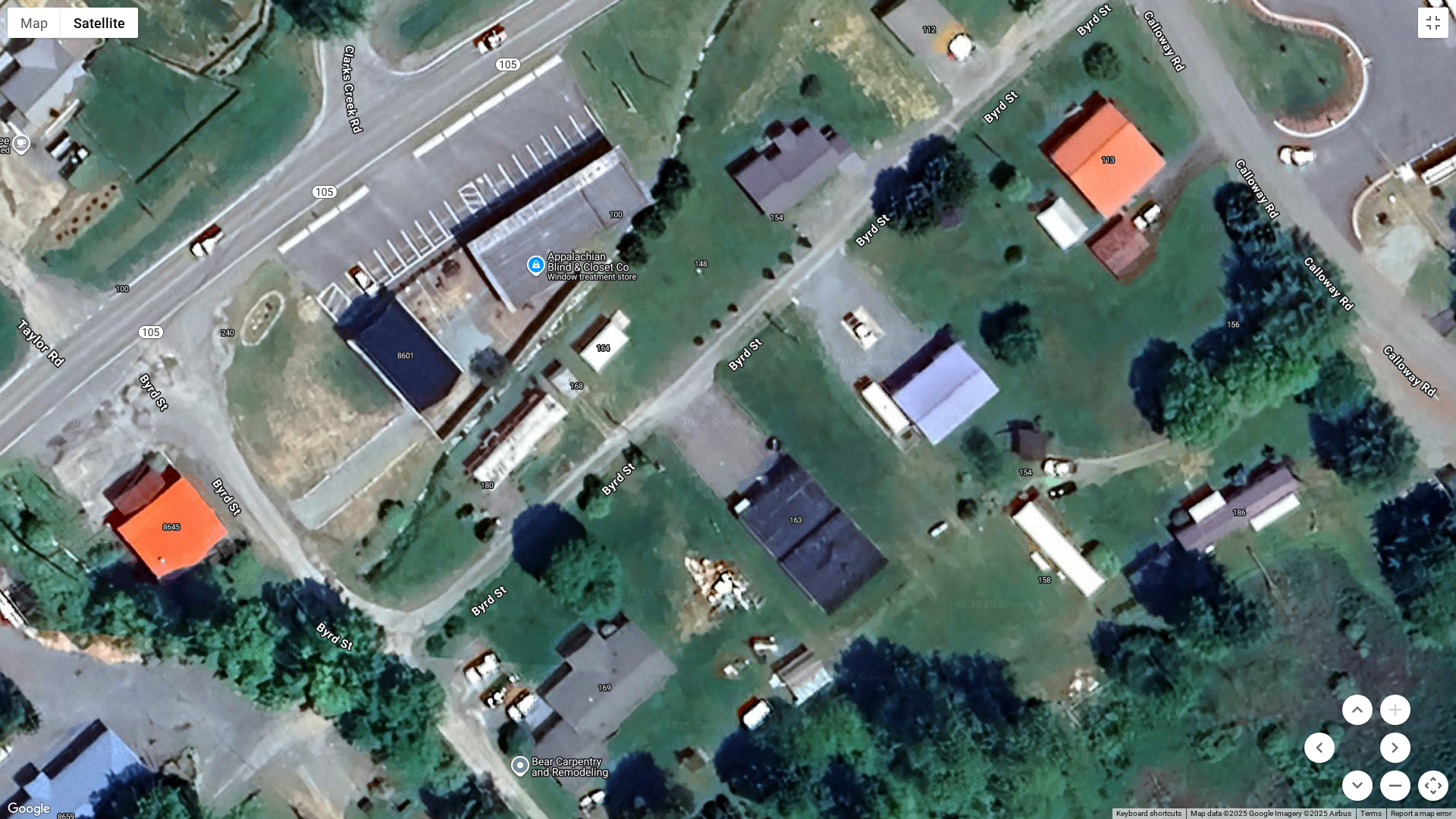
drag, startPoint x: 487, startPoint y: 268, endPoint x: 865, endPoint y: 180, distance: 388.1
click at [861, 181] on div at bounding box center [728, 409] width 1456 height 819
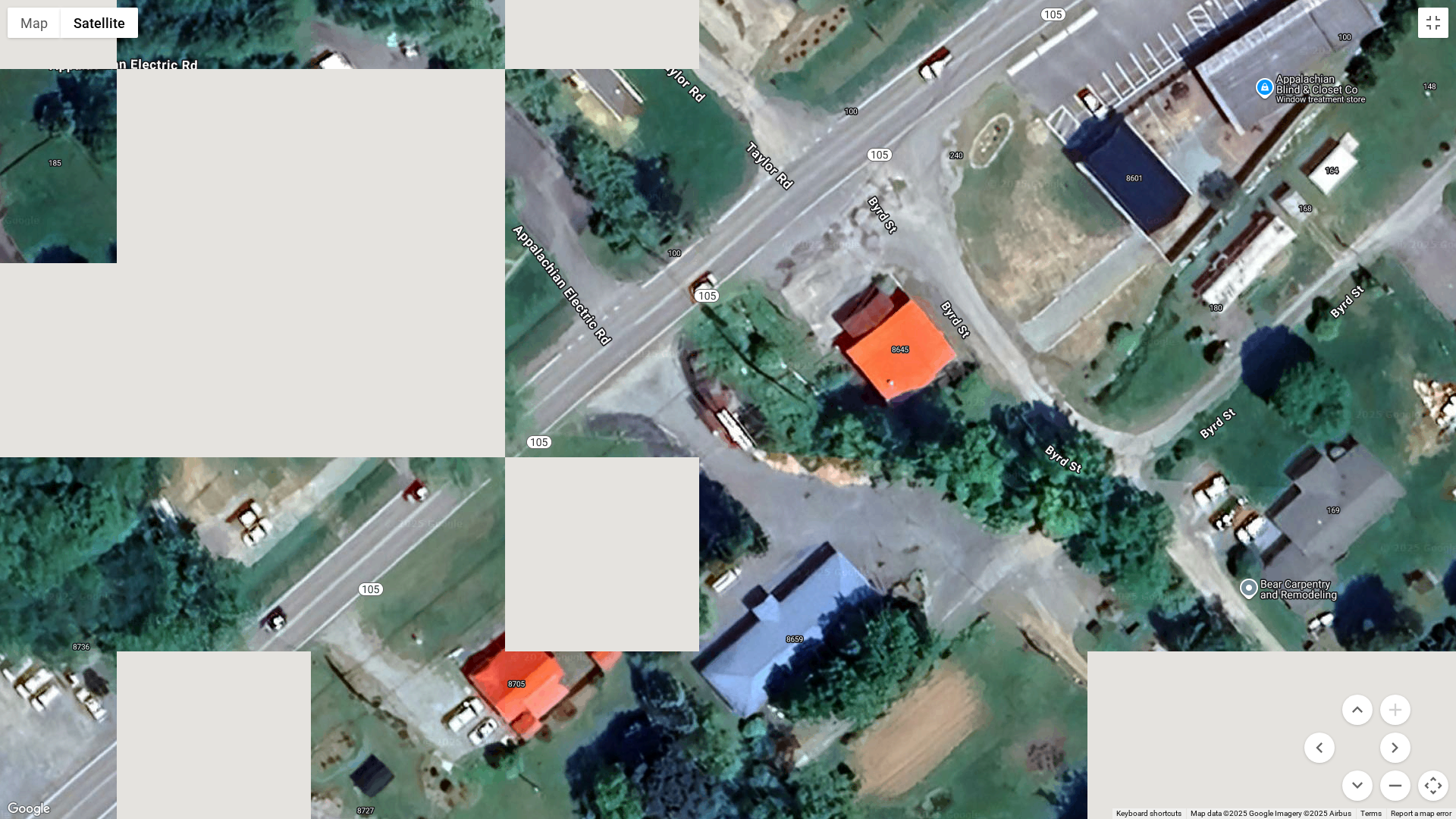
drag, startPoint x: 725, startPoint y: 309, endPoint x: 1228, endPoint y: 74, distance: 555.2
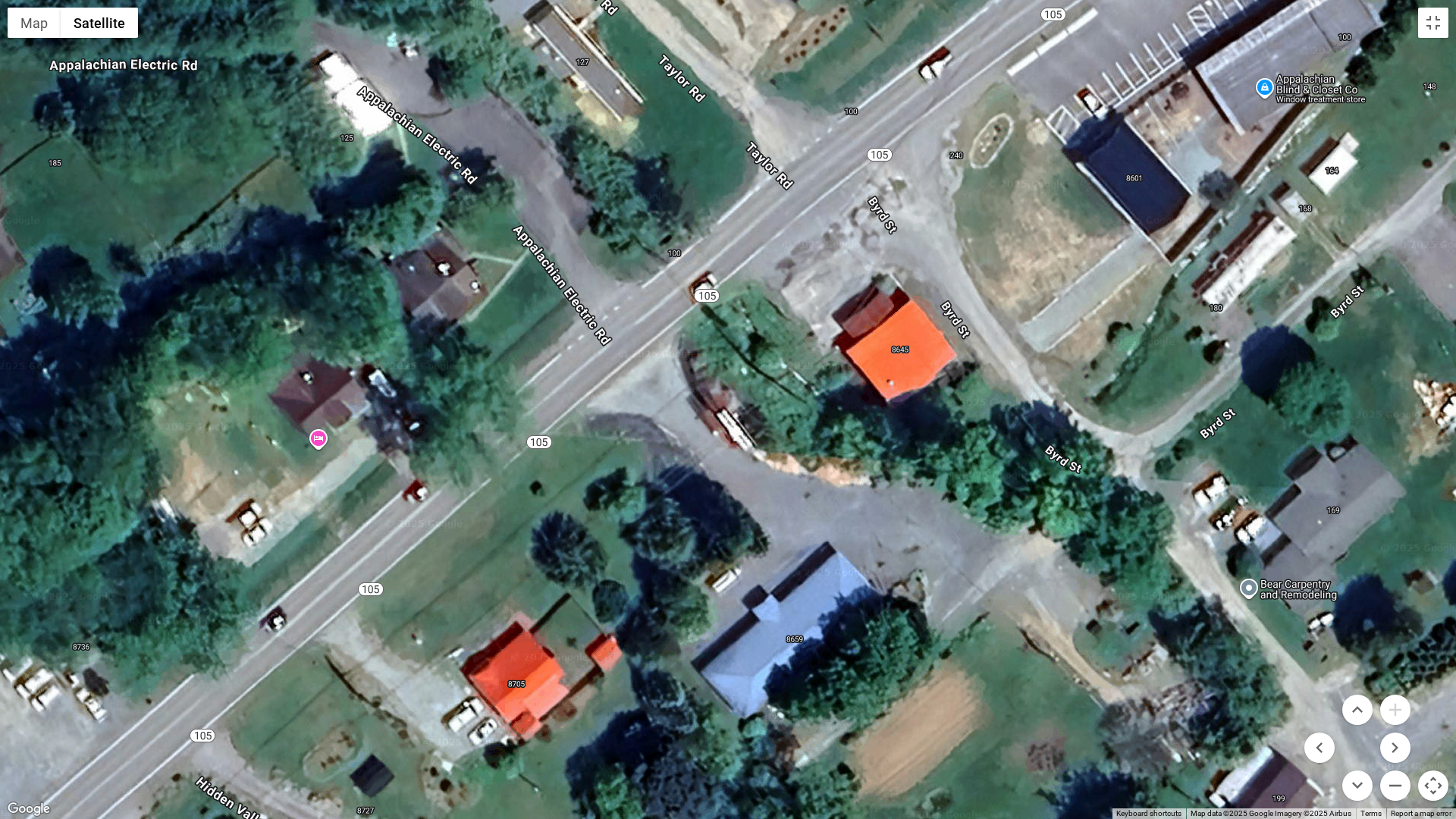
click at [1195, 91] on div at bounding box center [728, 409] width 1456 height 819
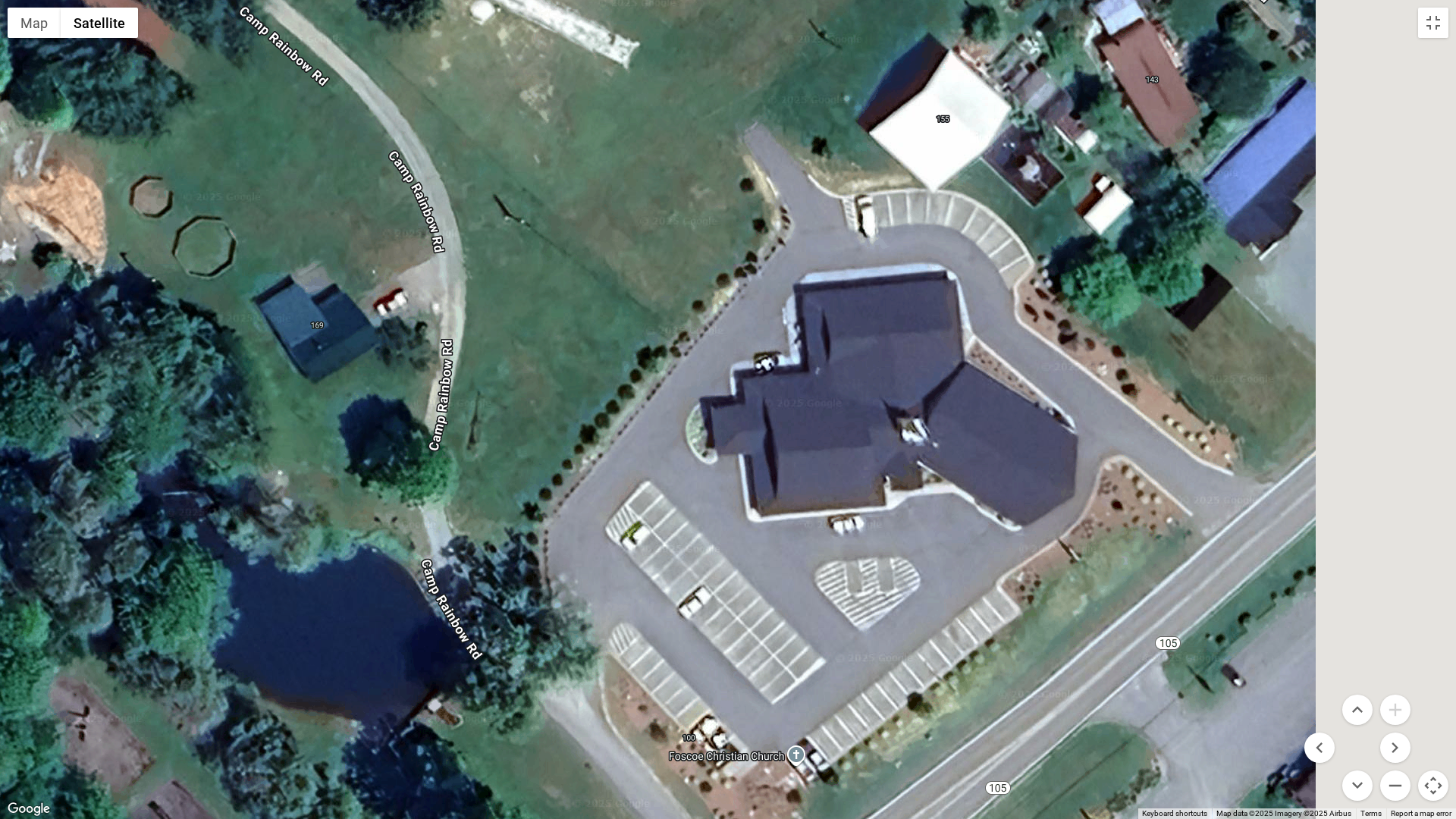
drag, startPoint x: 1278, startPoint y: 46, endPoint x: 778, endPoint y: 68, distance: 500.5
click at [960, 67] on div at bounding box center [728, 409] width 1456 height 819
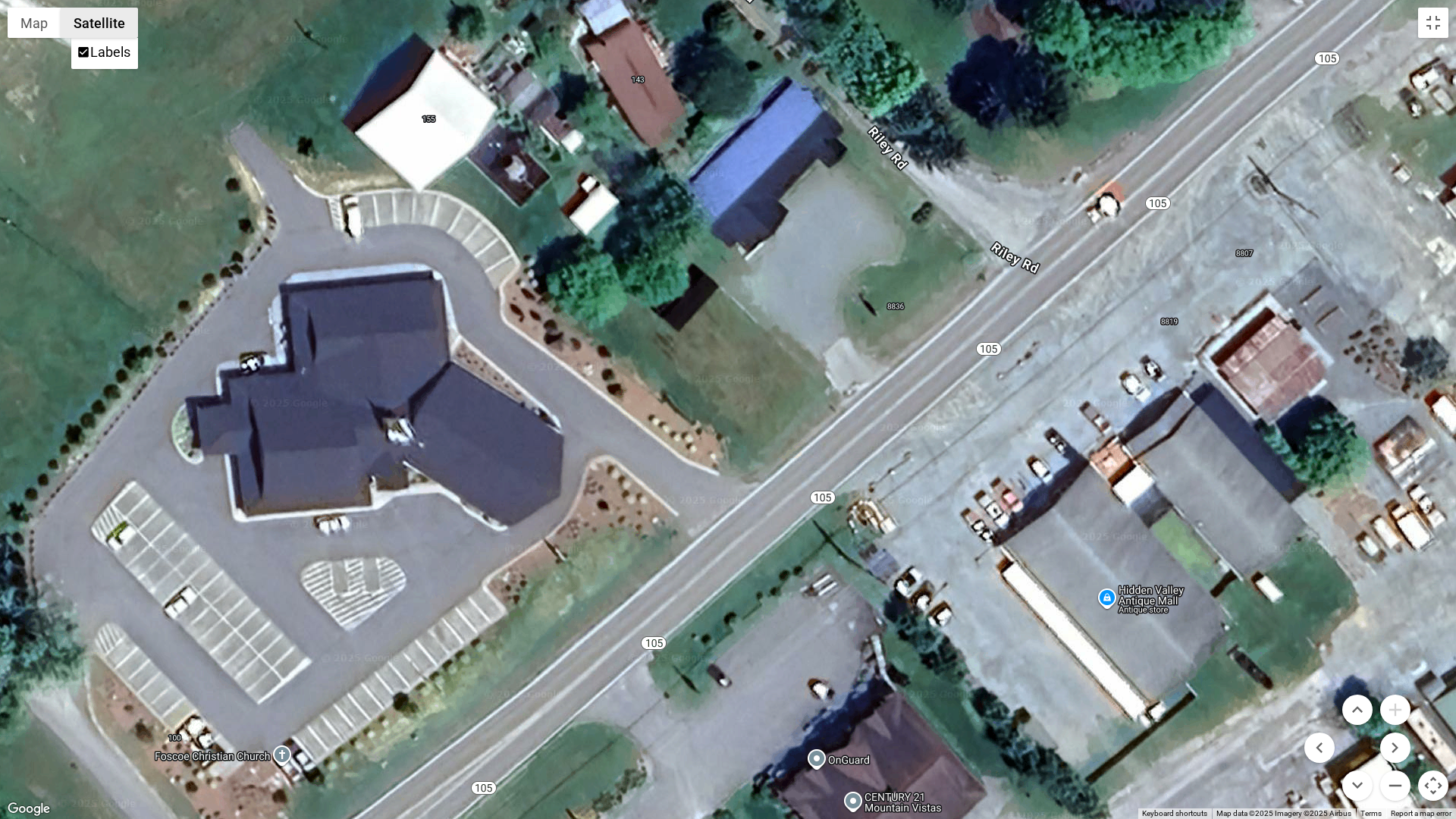
click at [103, 34] on button "Satellite" at bounding box center [99, 22] width 77 height 31
click at [28, 17] on button "Map" at bounding box center [34, 22] width 53 height 31
